Goal: Task Accomplishment & Management: Manage account settings

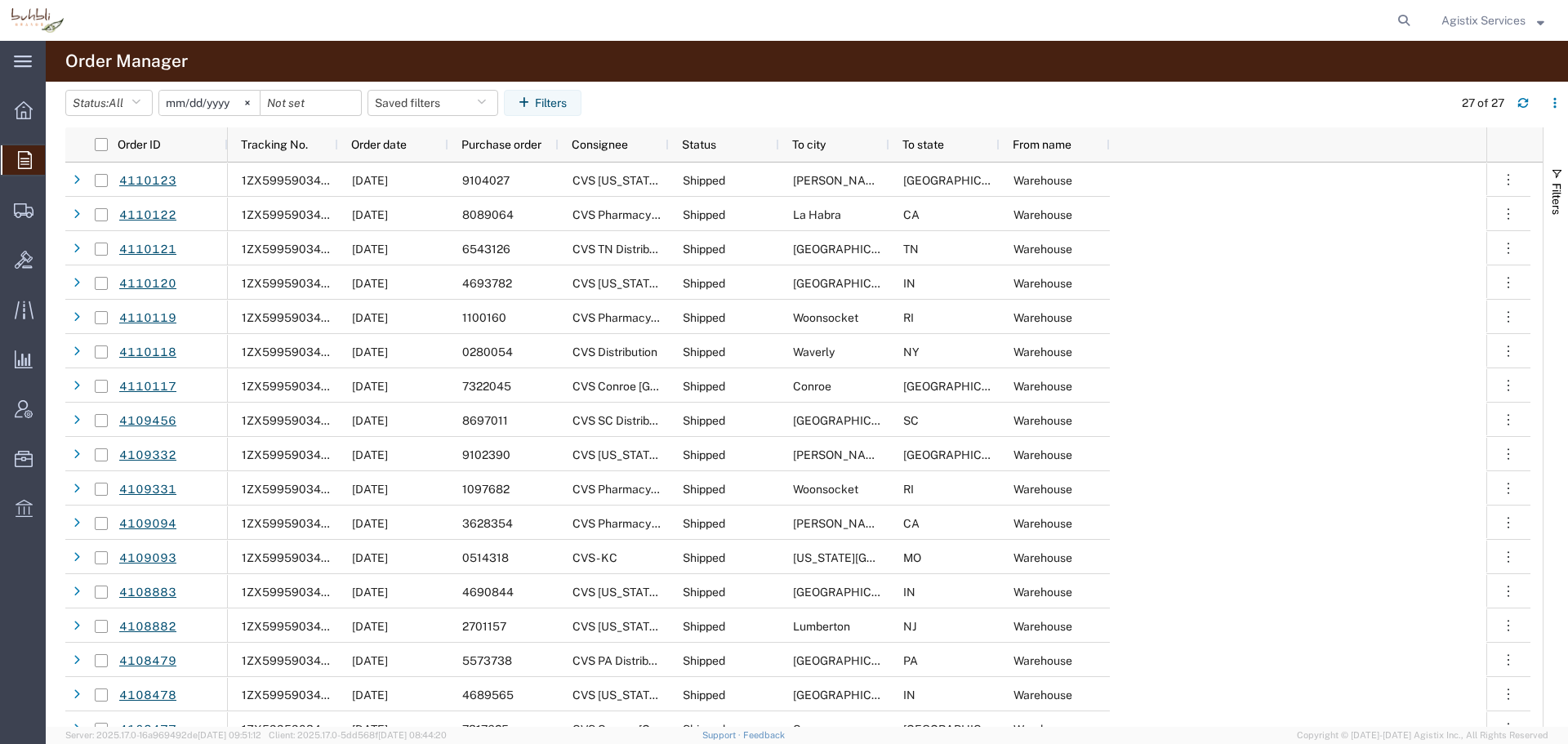
click at [1487, 18] on span "Agistix Services" at bounding box center [1482, 20] width 84 height 18
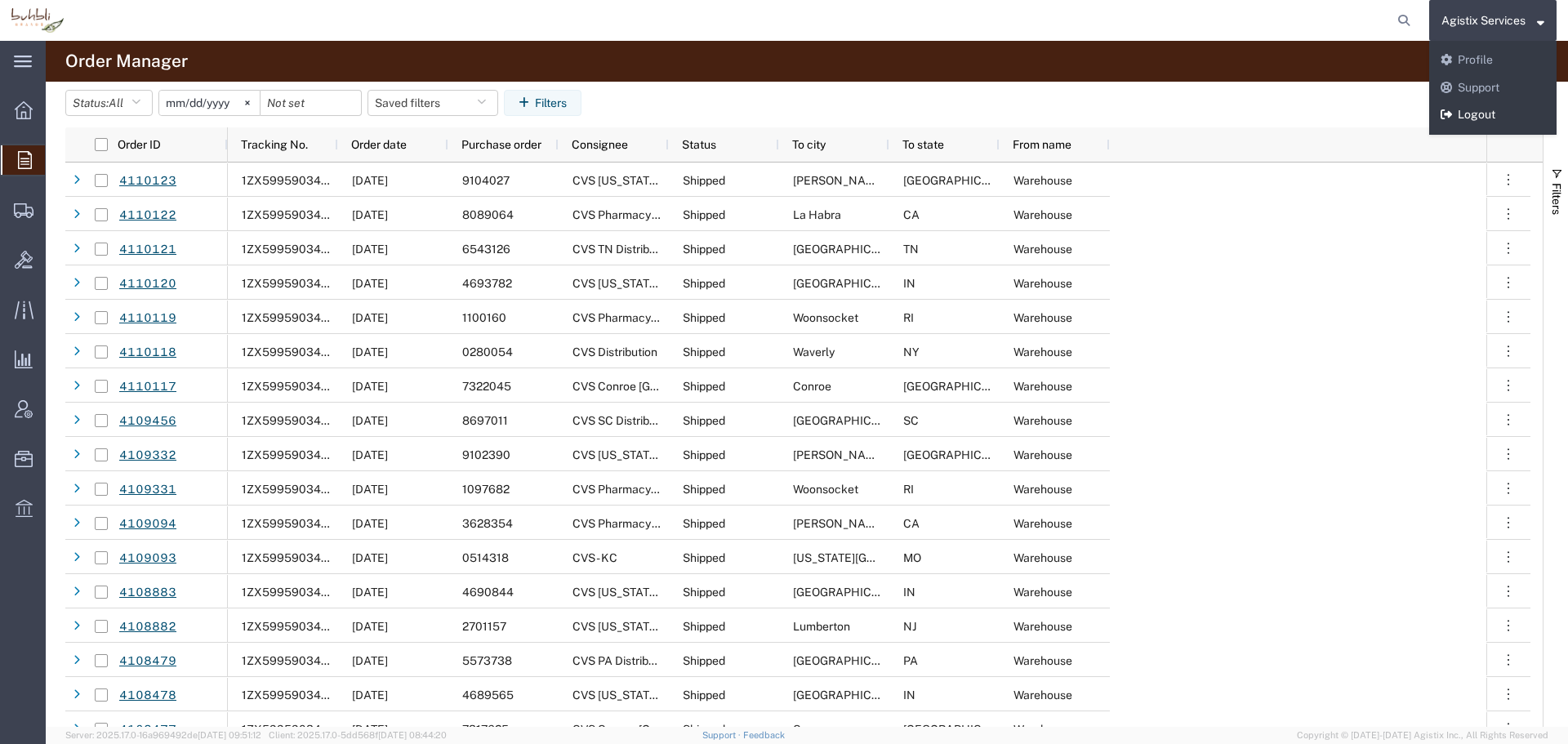
click at [1483, 120] on link "Logout" at bounding box center [1492, 115] width 127 height 28
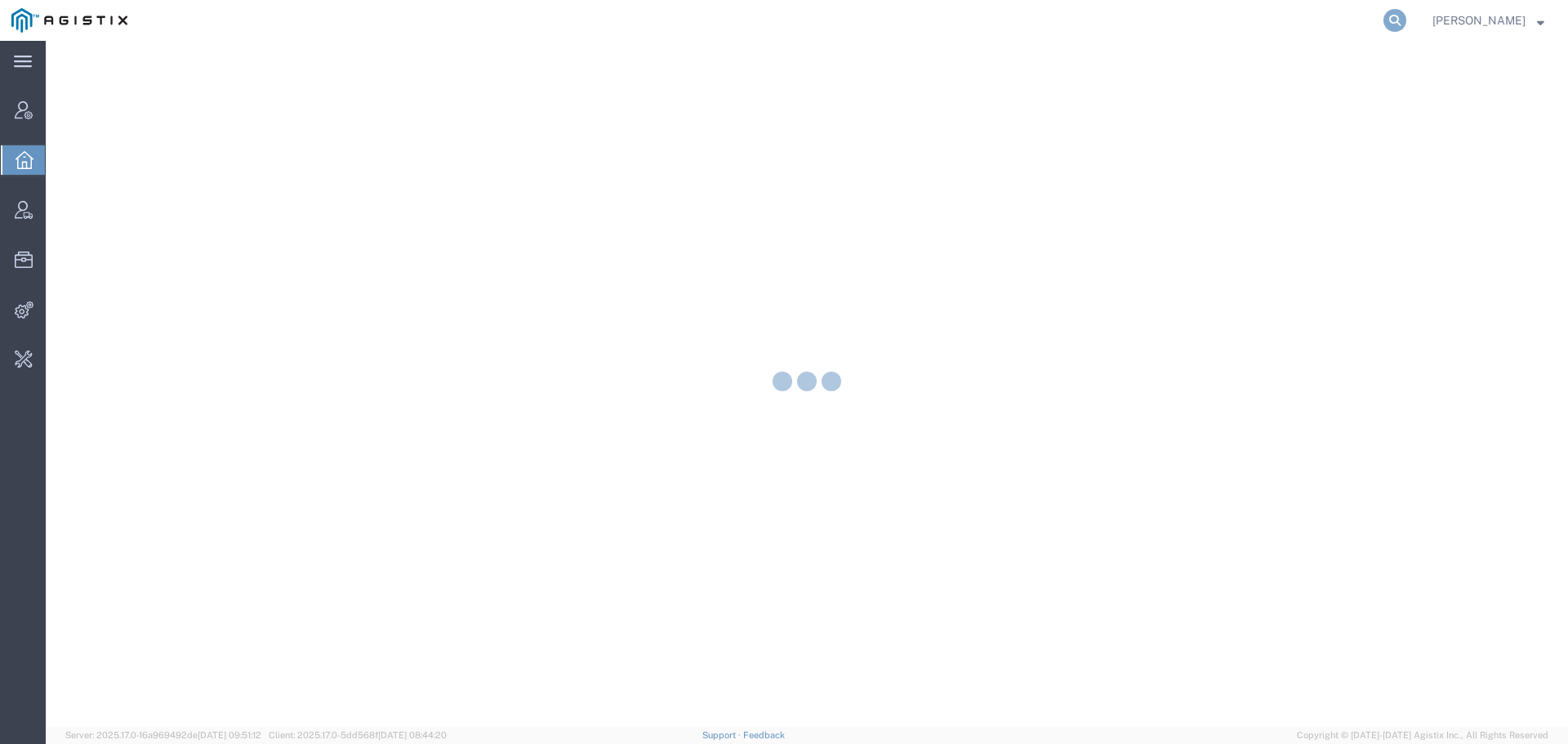
click at [1406, 24] on icon at bounding box center [1395, 20] width 23 height 23
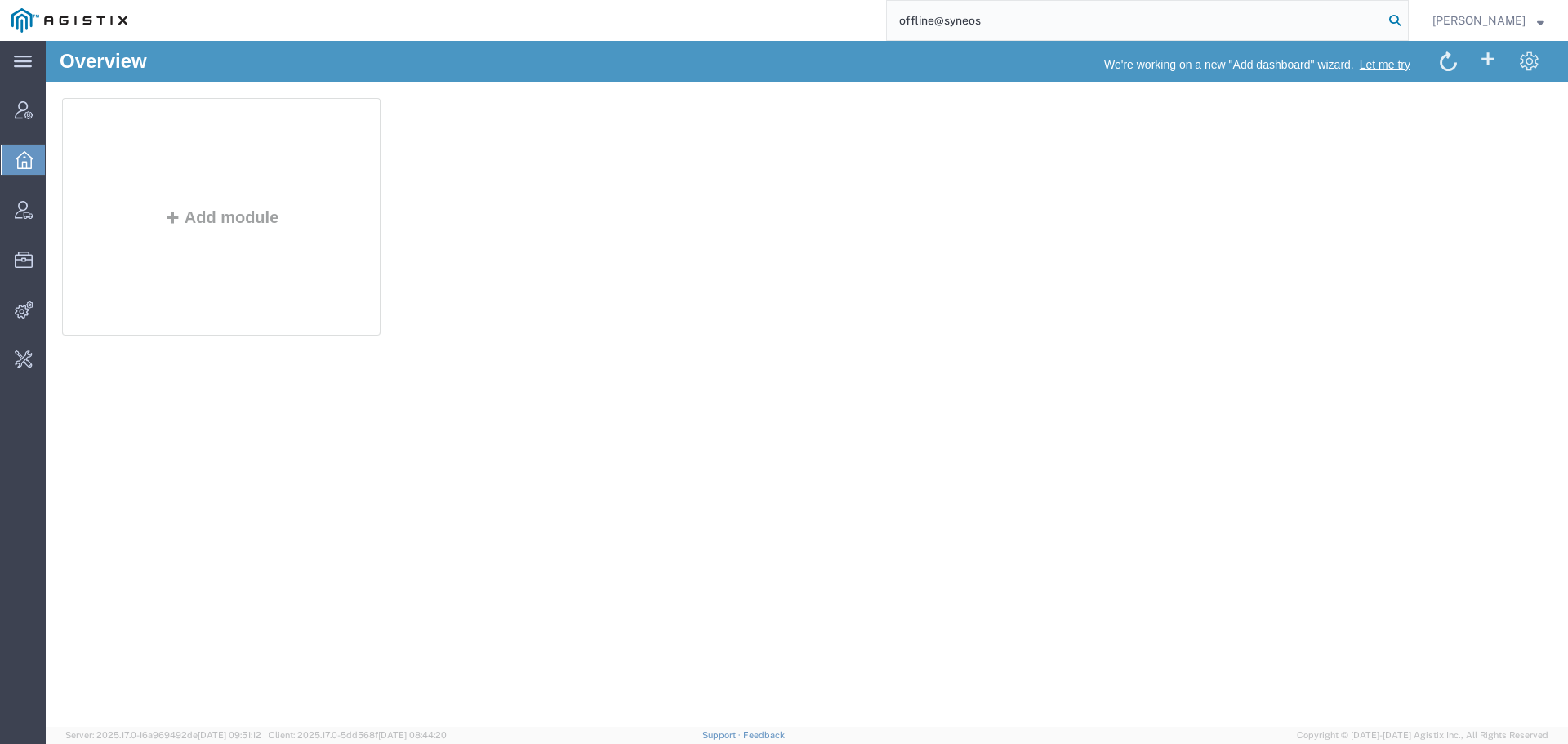
type input "offline@syneos"
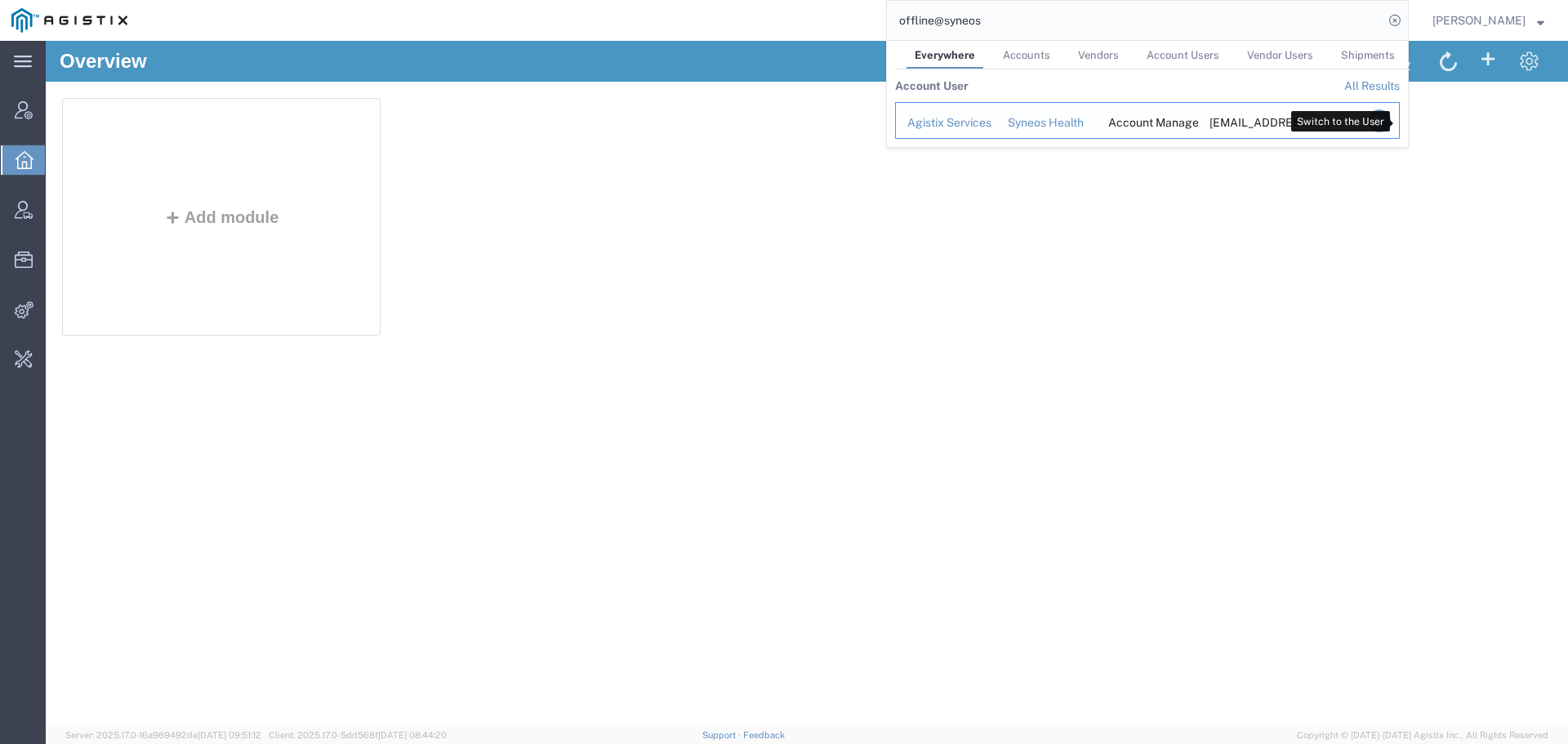
click at [1390, 126] on icon "Search Results" at bounding box center [1379, 121] width 23 height 23
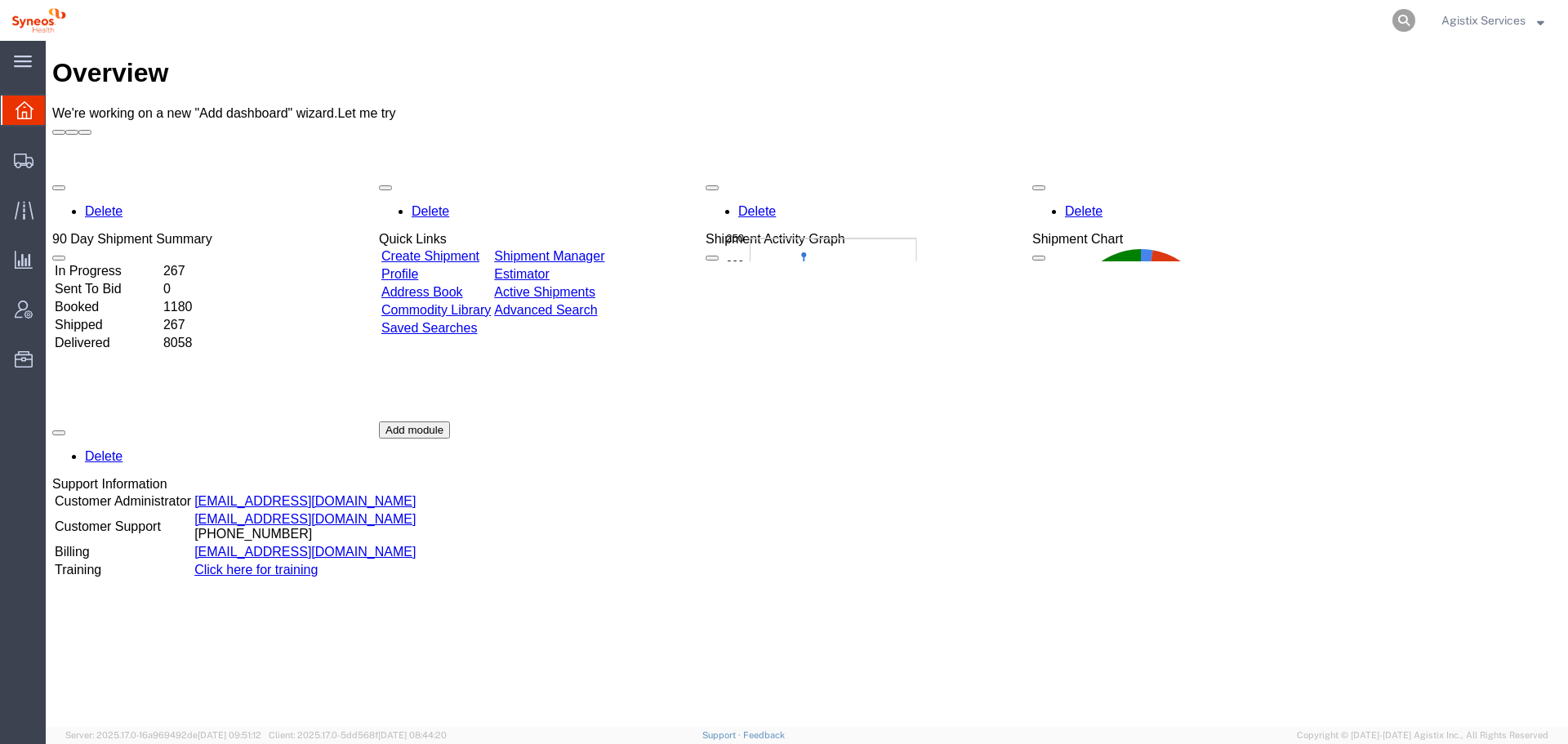
click at [1411, 18] on icon at bounding box center [1403, 20] width 23 height 23
paste input "56453578"
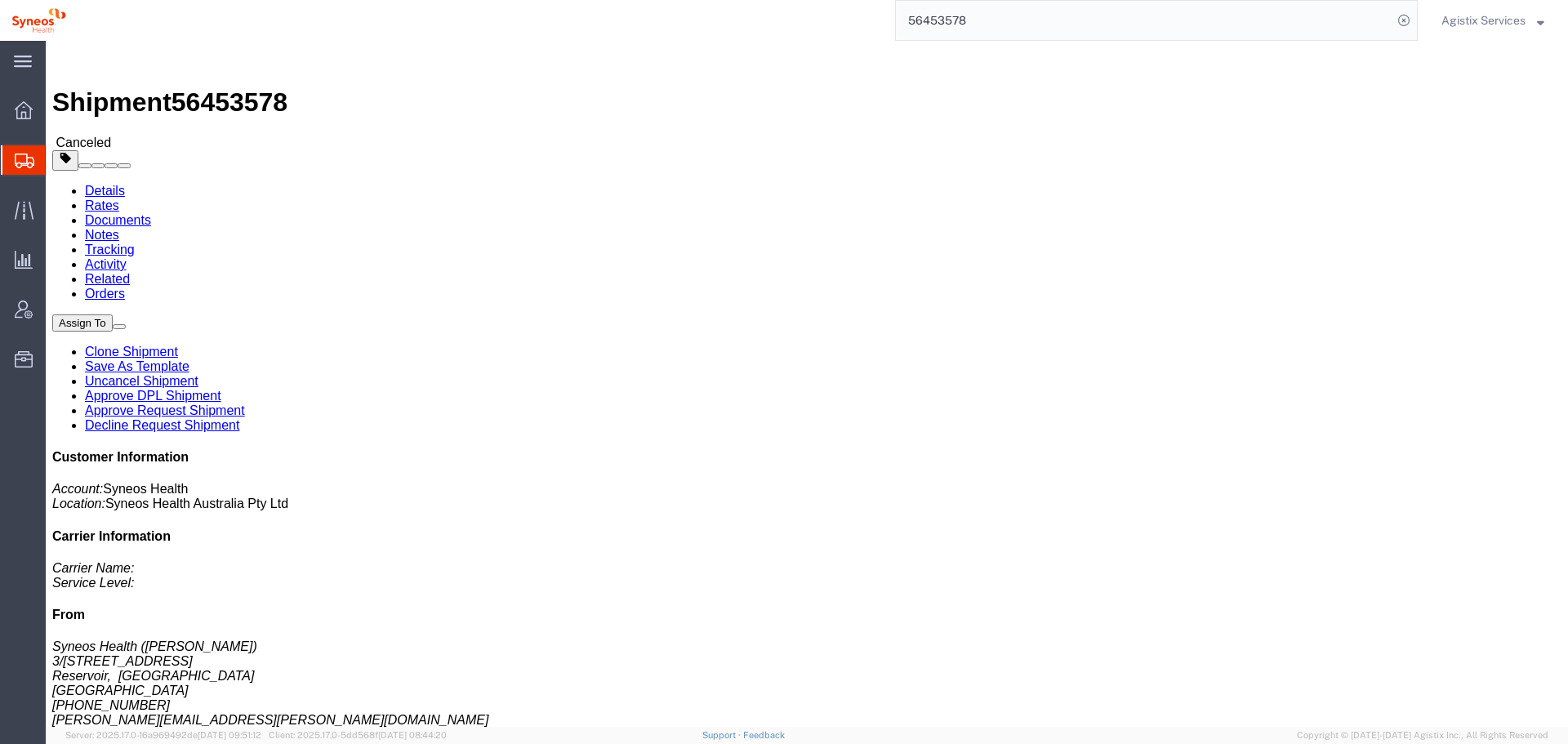
click link "Uncancel Shipment"
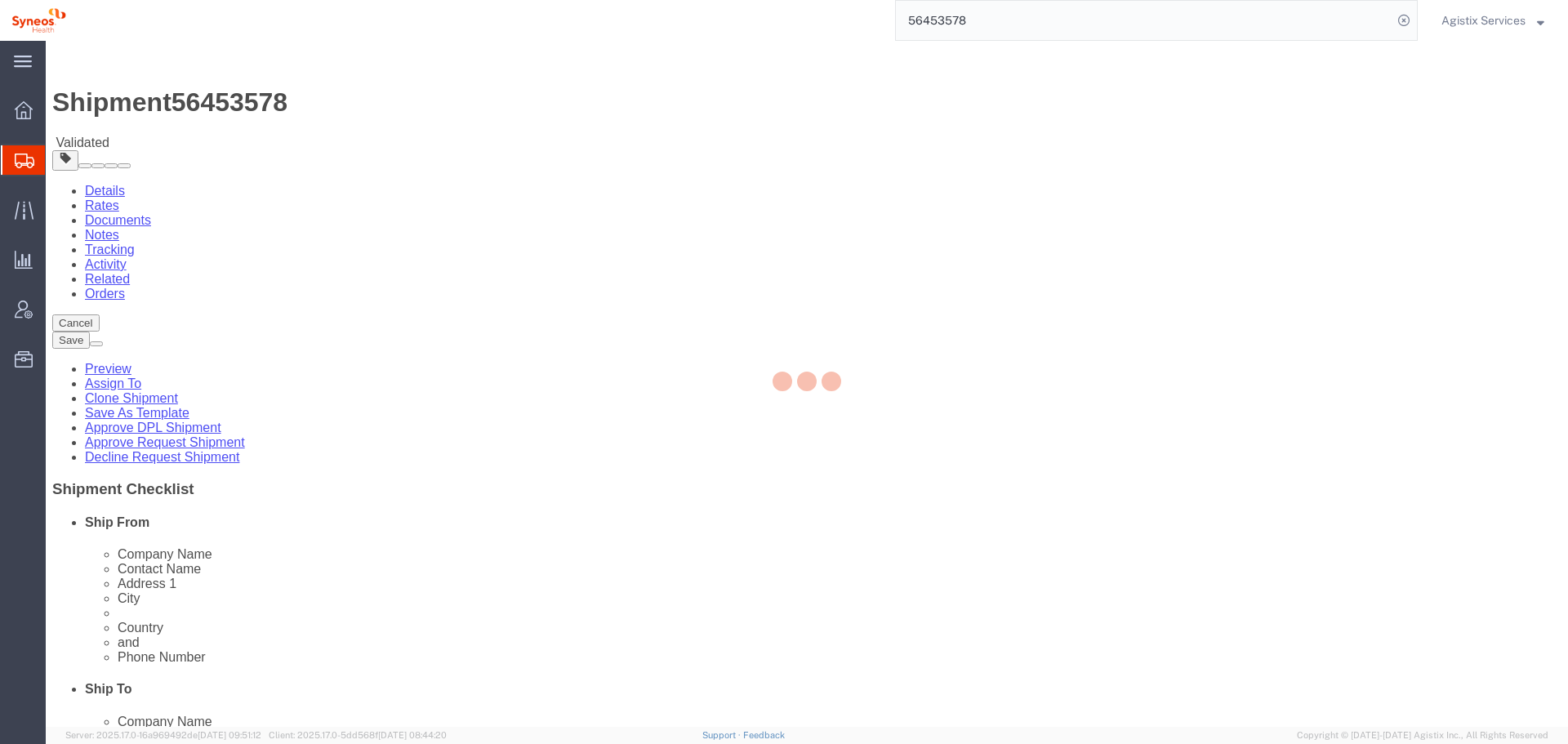
click at [1100, 20] on input "56453578" at bounding box center [1144, 20] width 497 height 39
paste input "52"
type input "56453552"
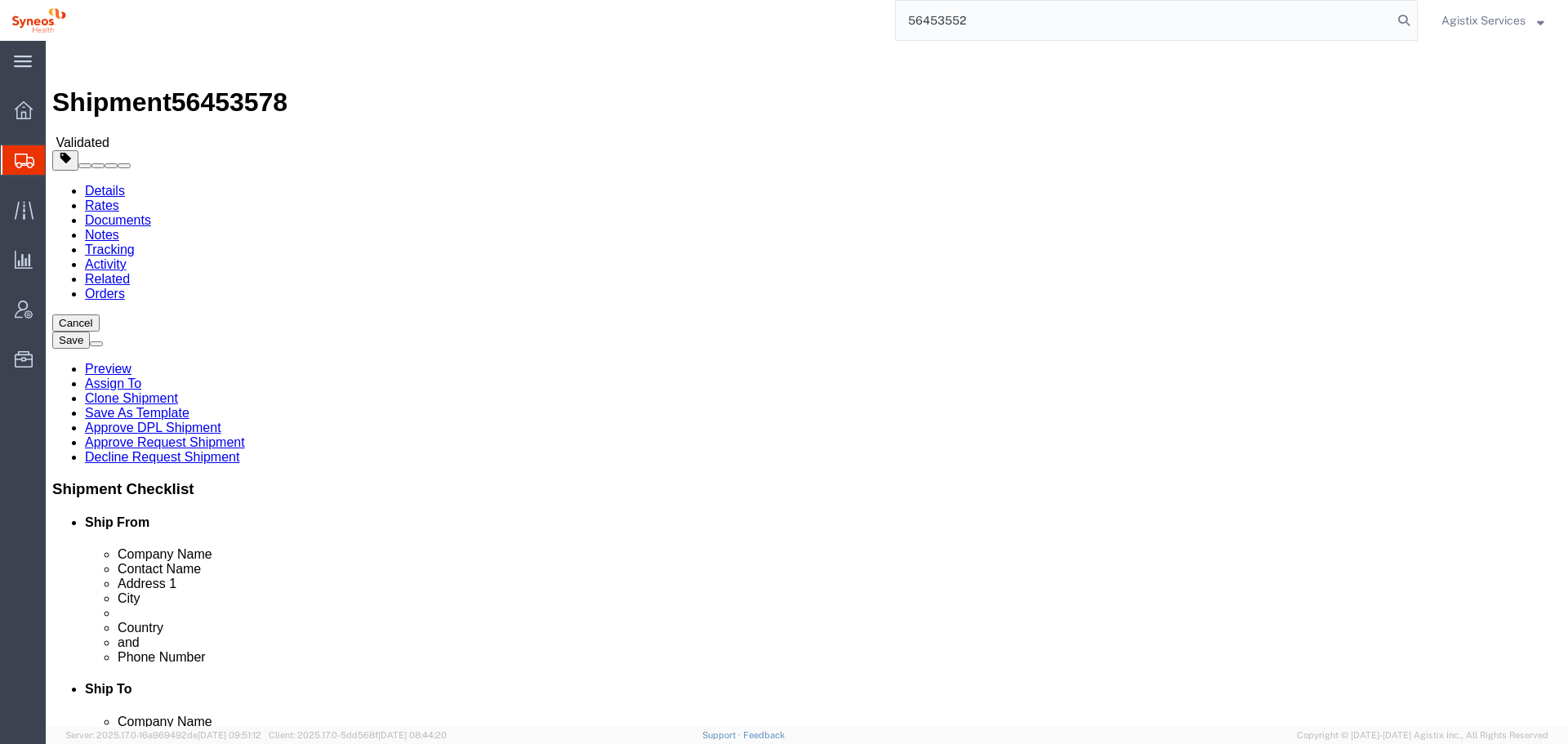
select select
select select "62768"
type input "56453552"
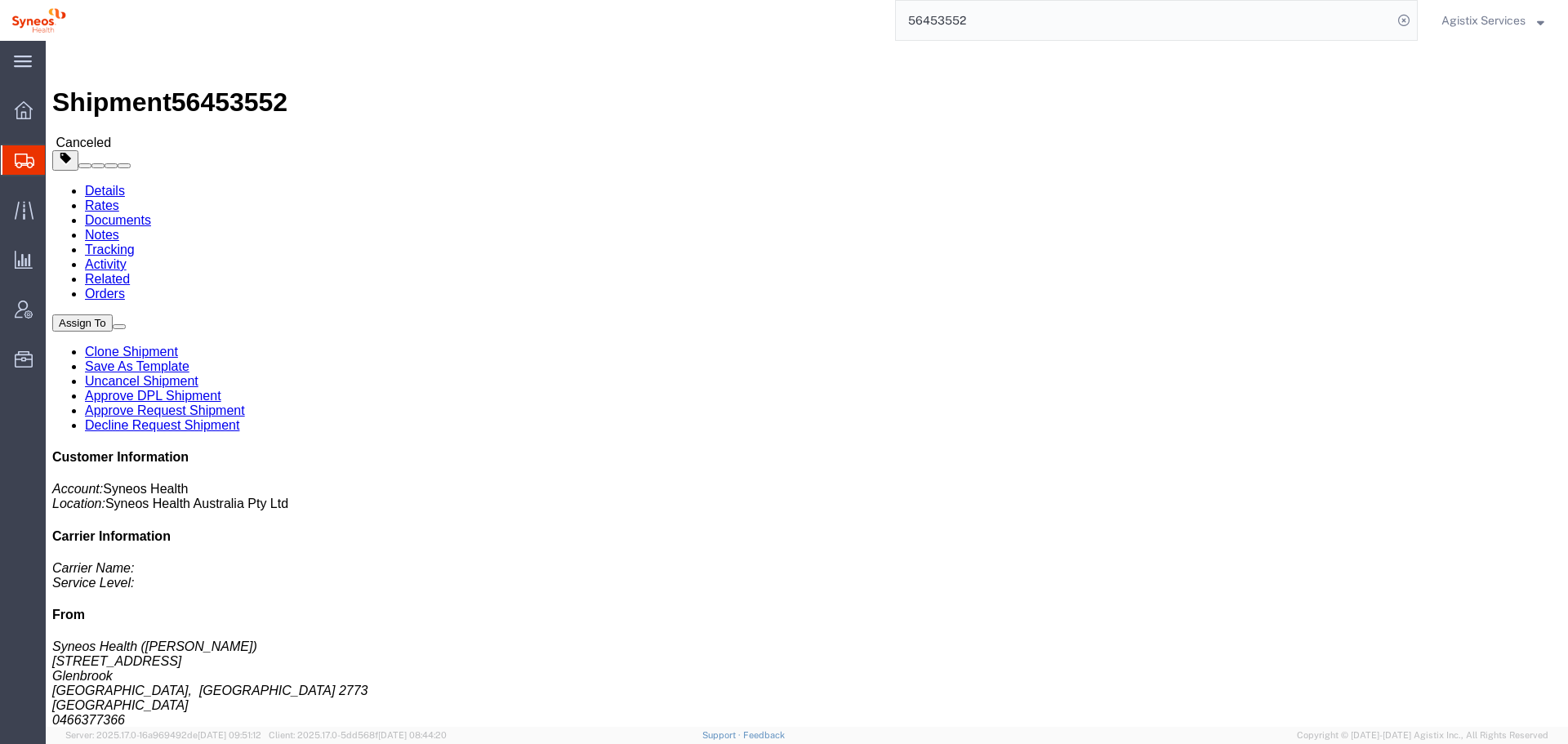
click link "Uncancel Shipment"
